Goal: Transaction & Acquisition: Purchase product/service

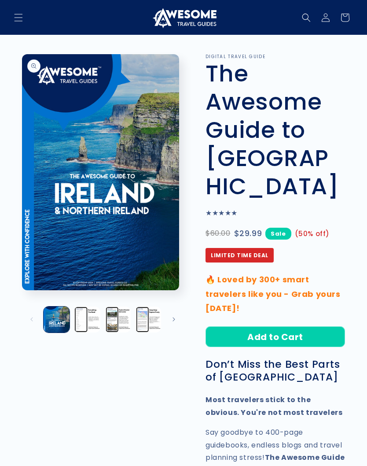
click at [19, 18] on icon "Menu" at bounding box center [19, 17] width 8 height 7
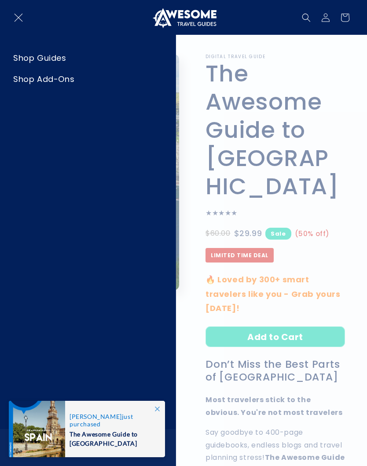
click at [62, 53] on link "Shop Guides" at bounding box center [88, 58] width 176 height 20
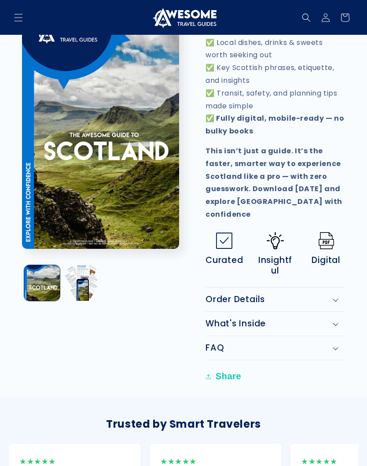
scroll to position [596, 0]
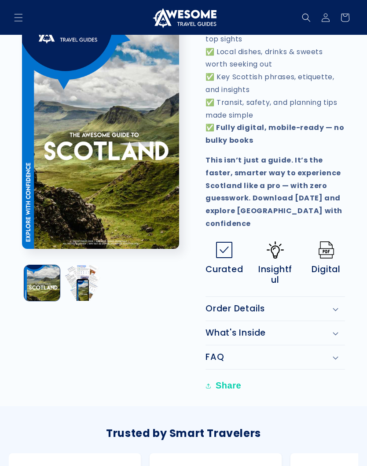
click at [339, 304] on div "Order Details" at bounding box center [274, 309] width 139 height 11
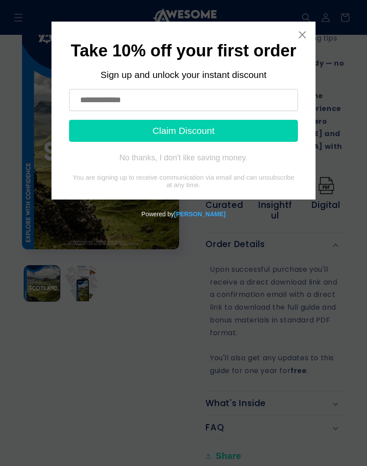
scroll to position [660, 0]
click at [302, 35] on icon "Close widget" at bounding box center [302, 34] width 7 height 7
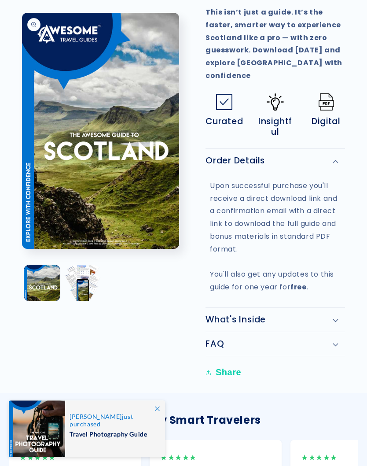
scroll to position [744, 0]
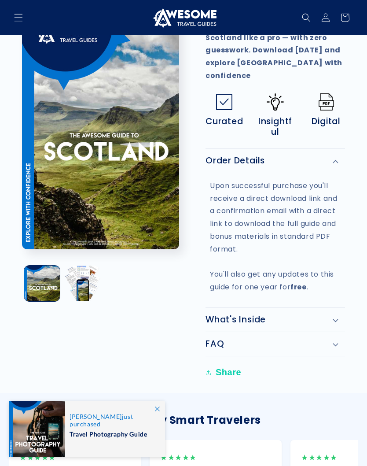
click at [337, 314] on div "What's Inside" at bounding box center [274, 319] width 139 height 11
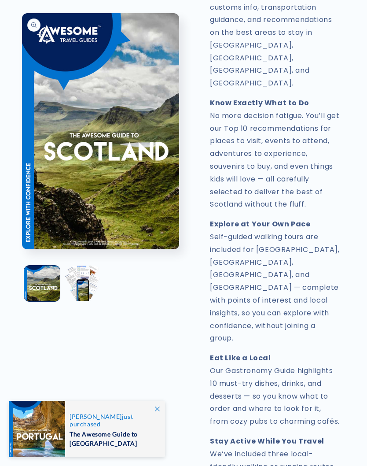
scroll to position [1312, 0]
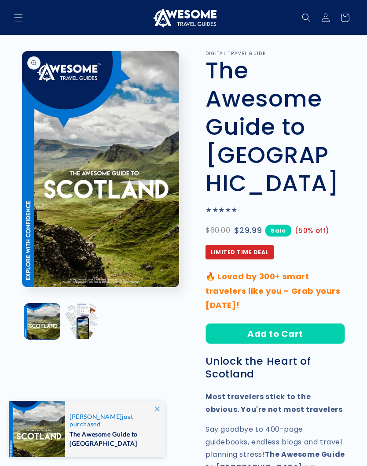
scroll to position [0, 0]
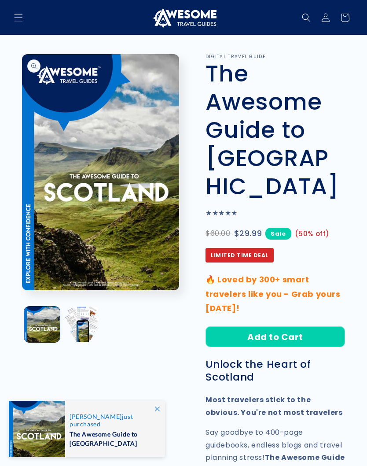
click at [85, 322] on button "Load image 2 in gallery view" at bounding box center [82, 324] width 36 height 36
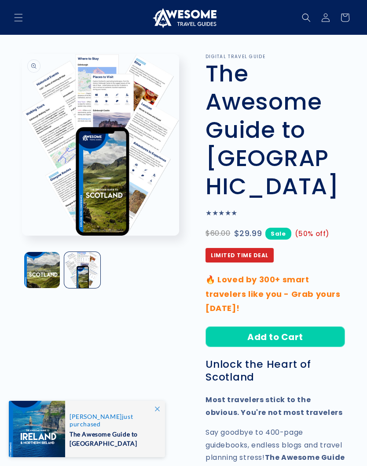
click at [22, 235] on button "Open media 2 in modal" at bounding box center [22, 235] width 0 height 0
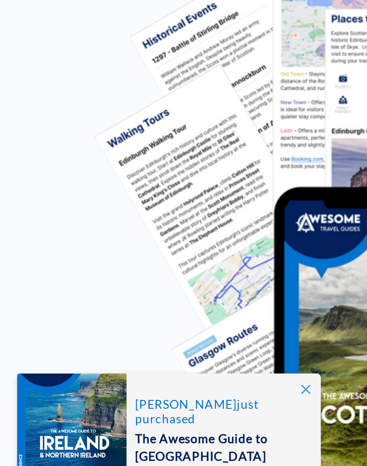
scroll to position [341, 0]
